Goal: Navigation & Orientation: Find specific page/section

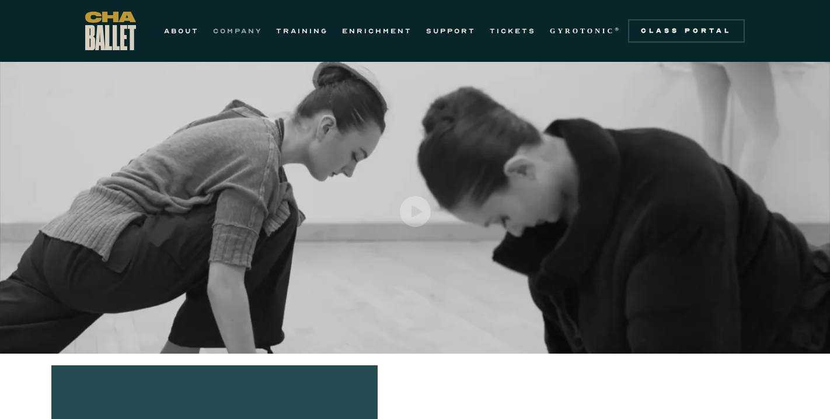
click at [231, 32] on link "COMPANY" at bounding box center [237, 31] width 49 height 14
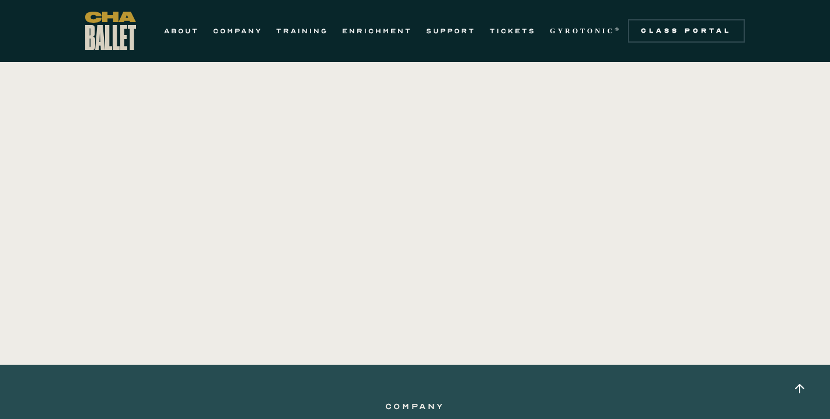
scroll to position [366, 0]
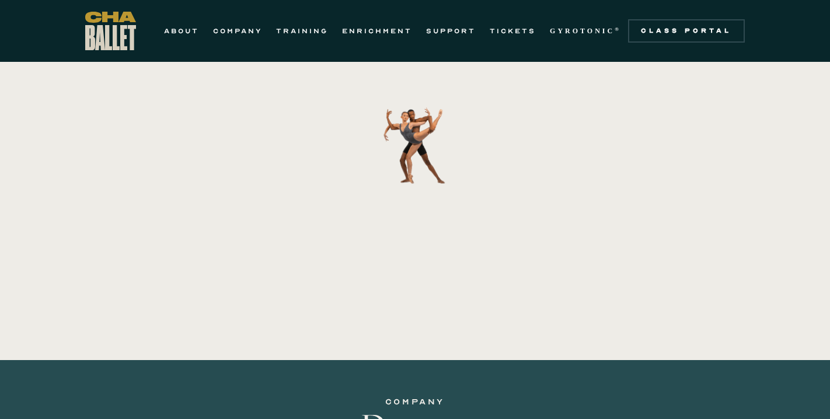
click at [92, 168] on img at bounding box center [261, 146] width 467 height 358
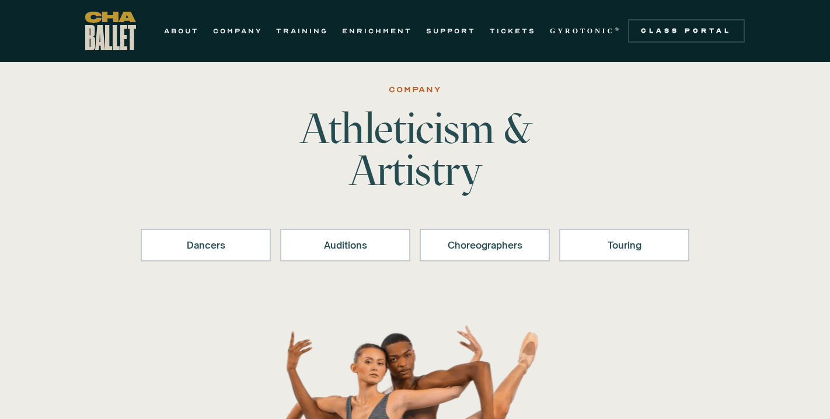
scroll to position [0, 0]
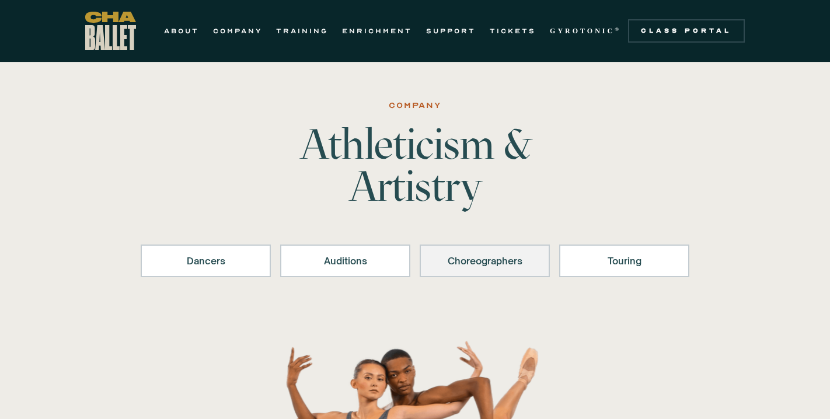
click at [519, 272] on link "Choreographers" at bounding box center [485, 260] width 130 height 33
click at [186, 31] on link "ABOUT" at bounding box center [181, 31] width 35 height 14
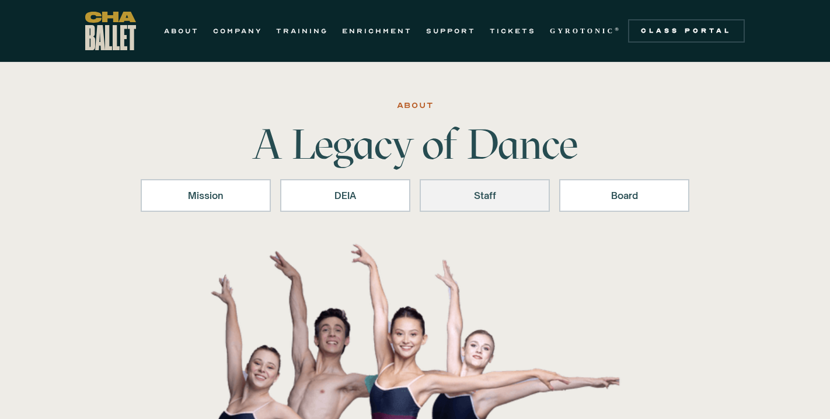
click at [489, 198] on div "Staff" at bounding box center [485, 195] width 100 height 14
click at [588, 33] on strong "GYROTONIC" at bounding box center [582, 31] width 65 height 8
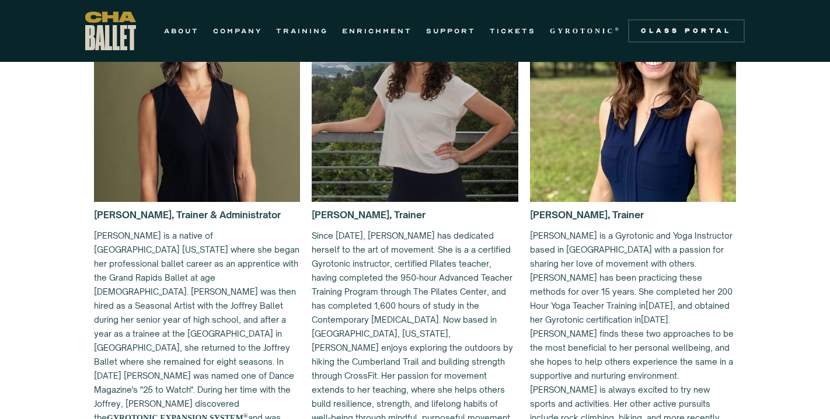
scroll to position [875, 0]
